Goal: Find specific page/section: Find specific page/section

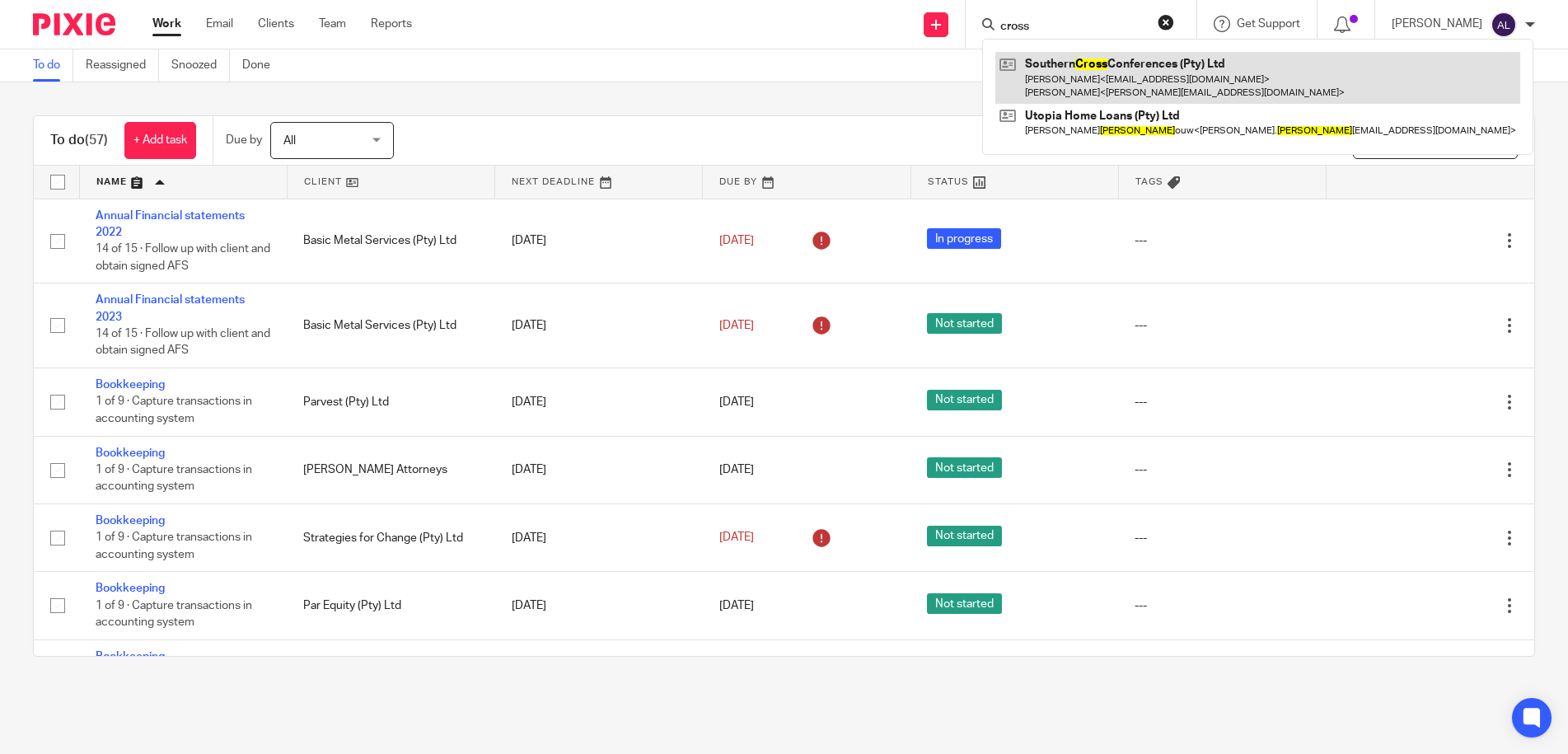
type input "cross"
click at [1096, 79] on link at bounding box center [1258, 78] width 525 height 51
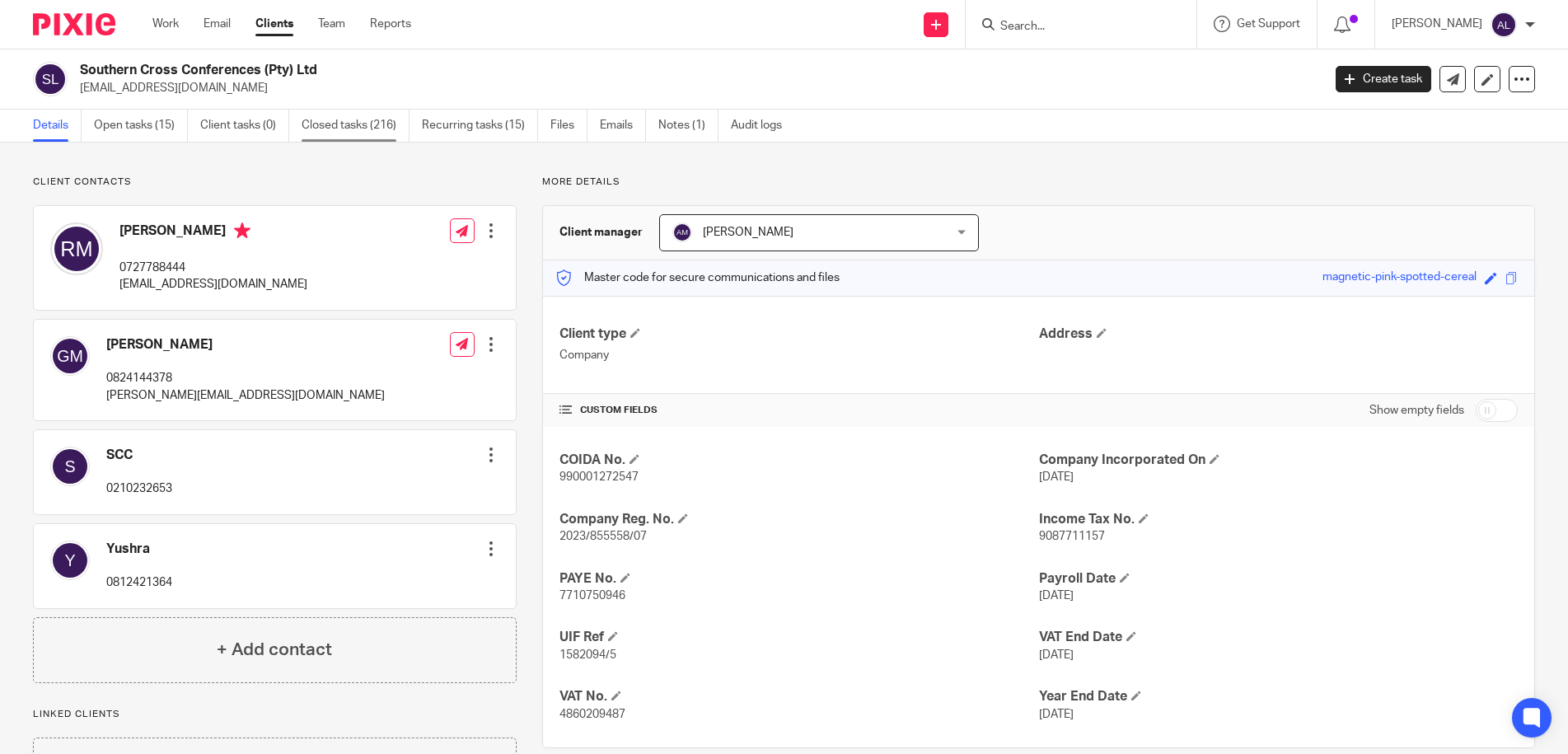
click at [365, 128] on link "Closed tasks (216)" at bounding box center [355, 126] width 108 height 32
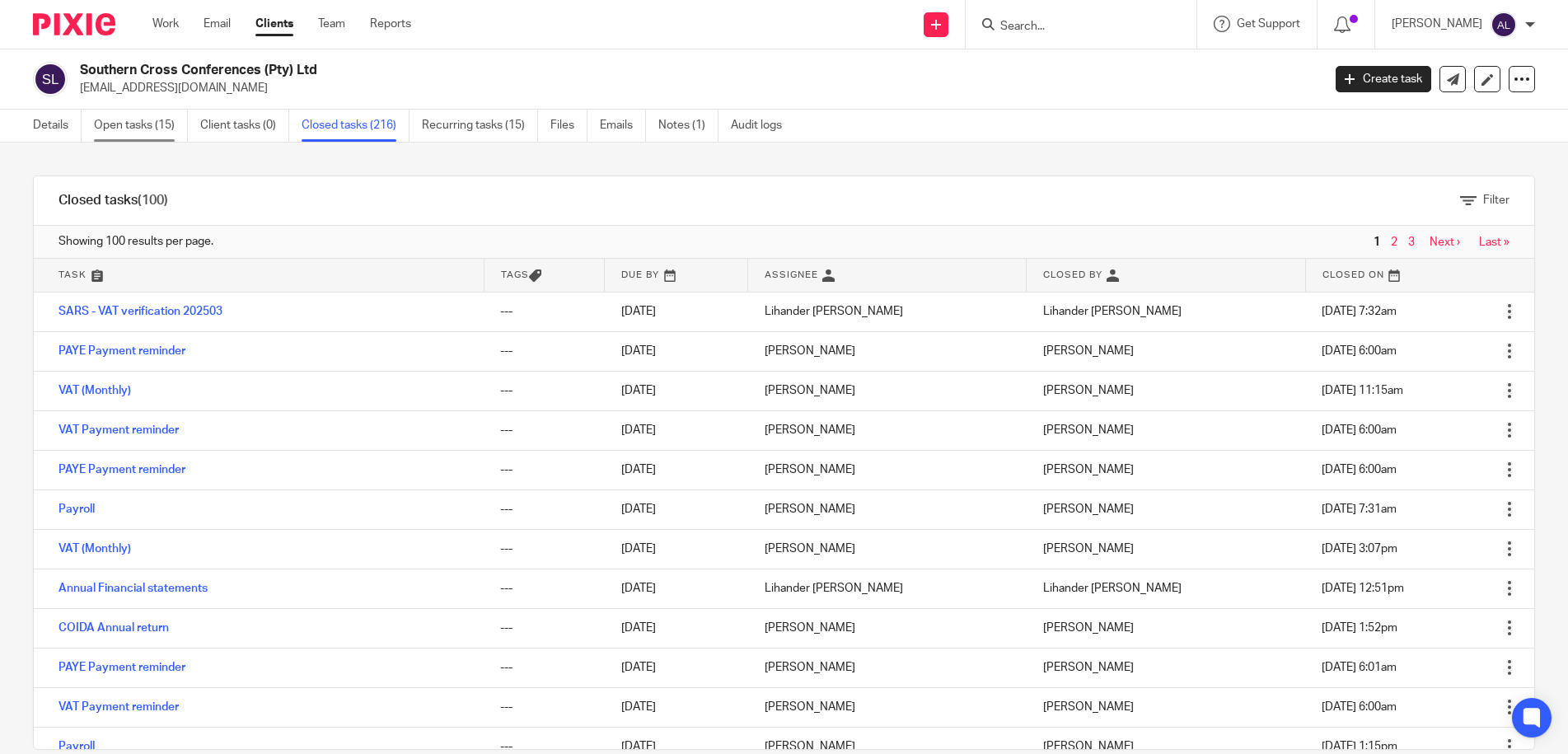
click at [144, 128] on link "Open tasks (15)" at bounding box center [141, 126] width 94 height 32
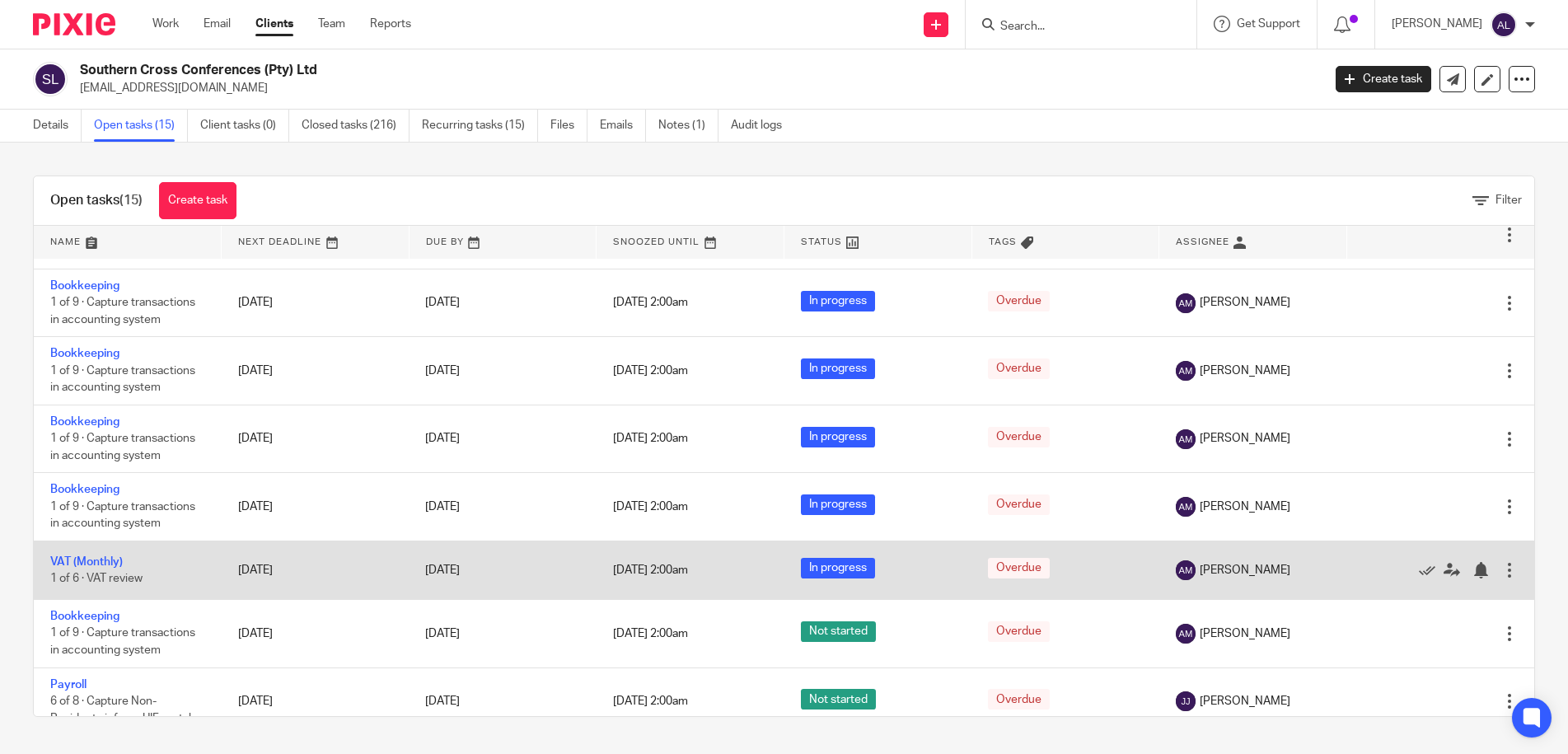
scroll to position [495, 0]
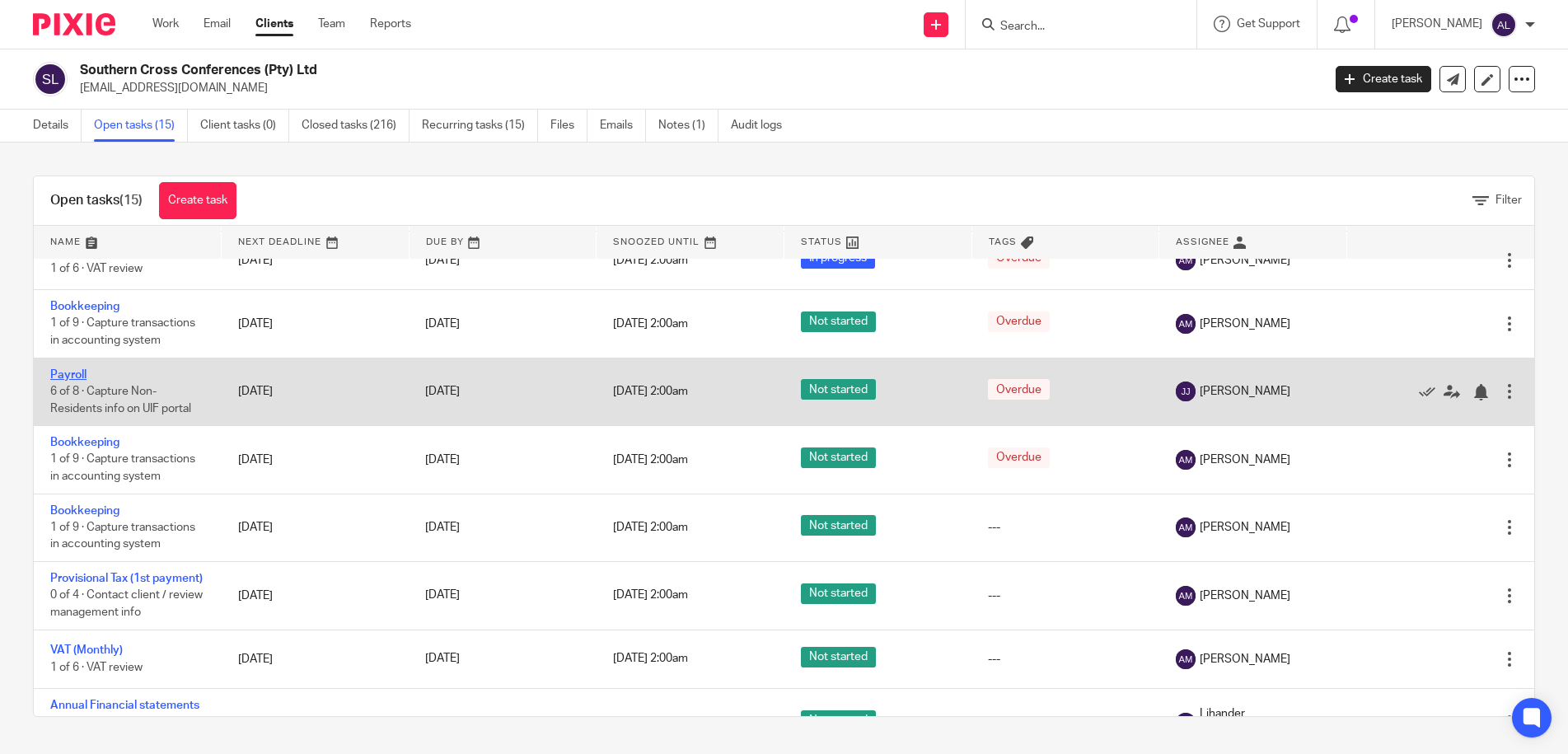
click at [69, 373] on link "Payroll" at bounding box center [69, 375] width 37 height 12
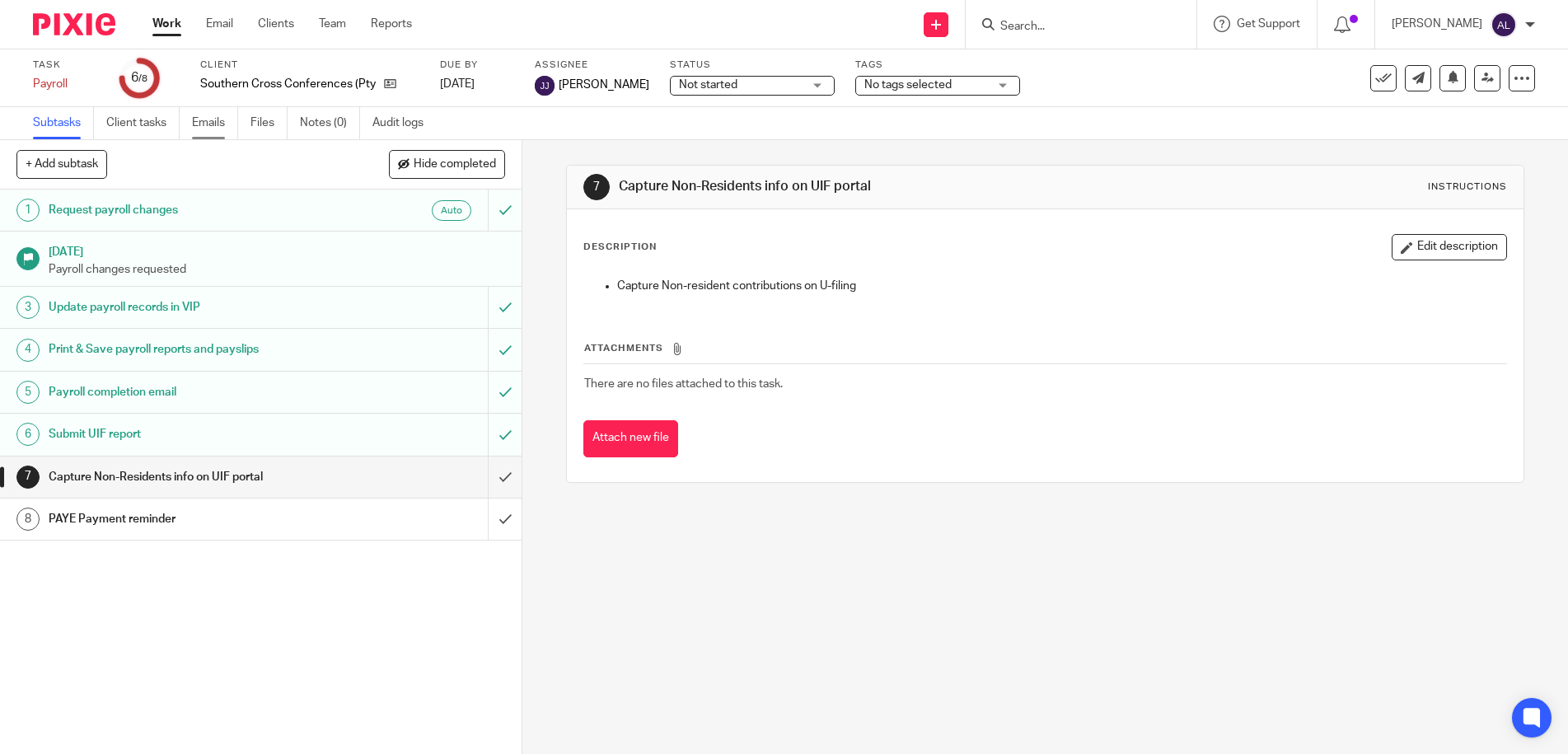
click at [219, 127] on link "Emails" at bounding box center [215, 123] width 46 height 32
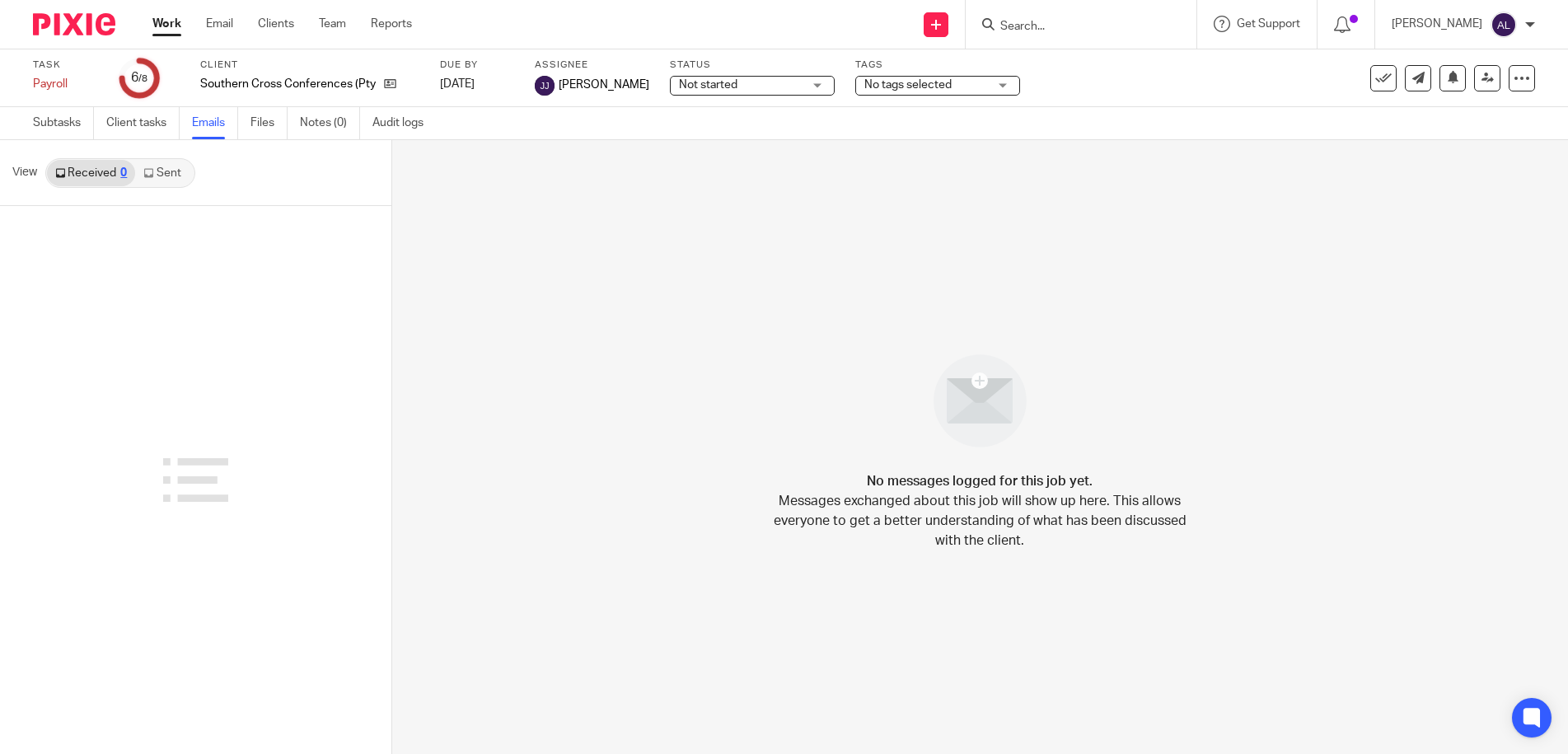
click at [159, 176] on link "Sent" at bounding box center [164, 172] width 58 height 27
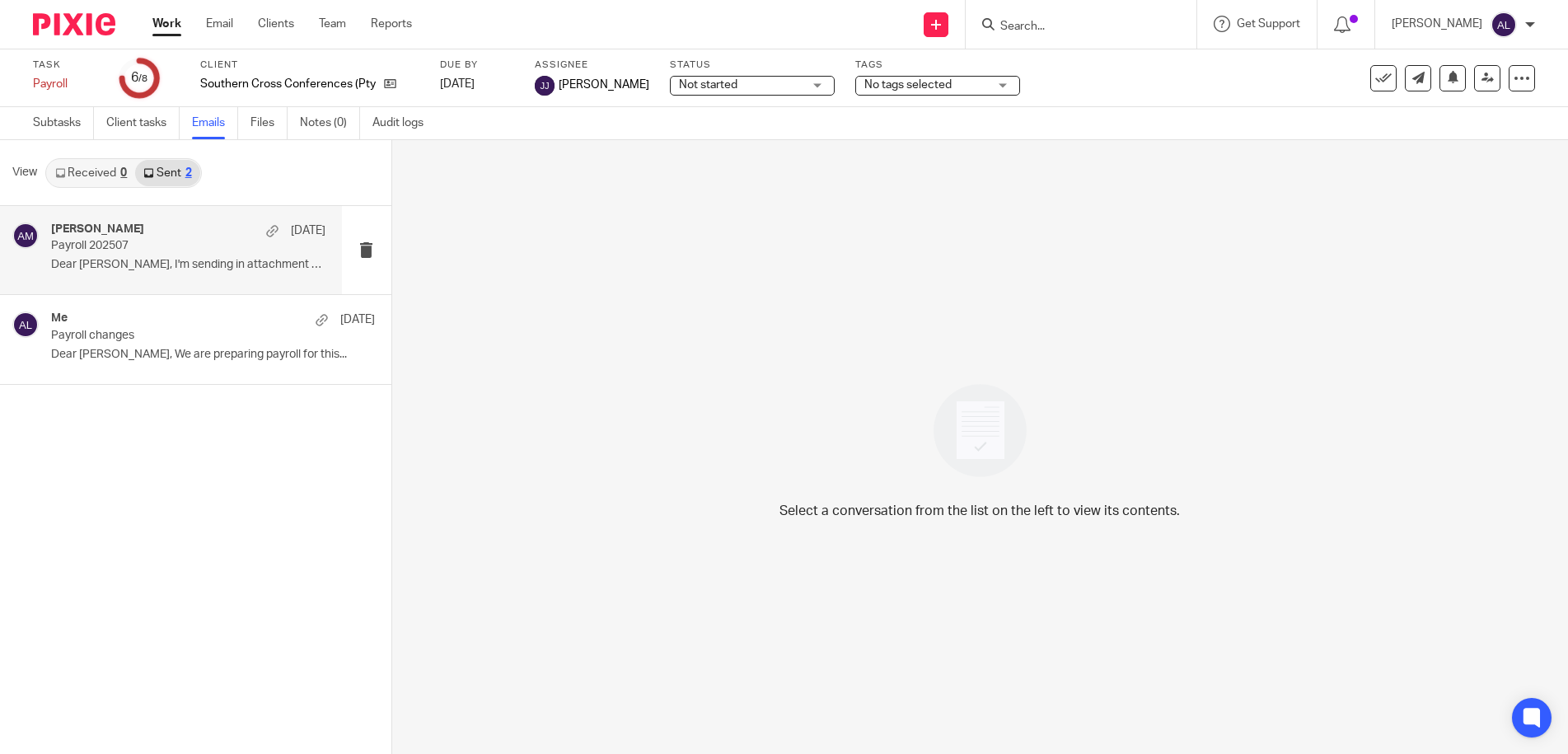
click at [137, 277] on div "[PERSON_NAME] [DATE] Payroll 202507 Dear [PERSON_NAME], I'm sending in attachme…" at bounding box center [189, 250] width 275 height 55
